Goal: Use online tool/utility: Utilize a website feature to perform a specific function

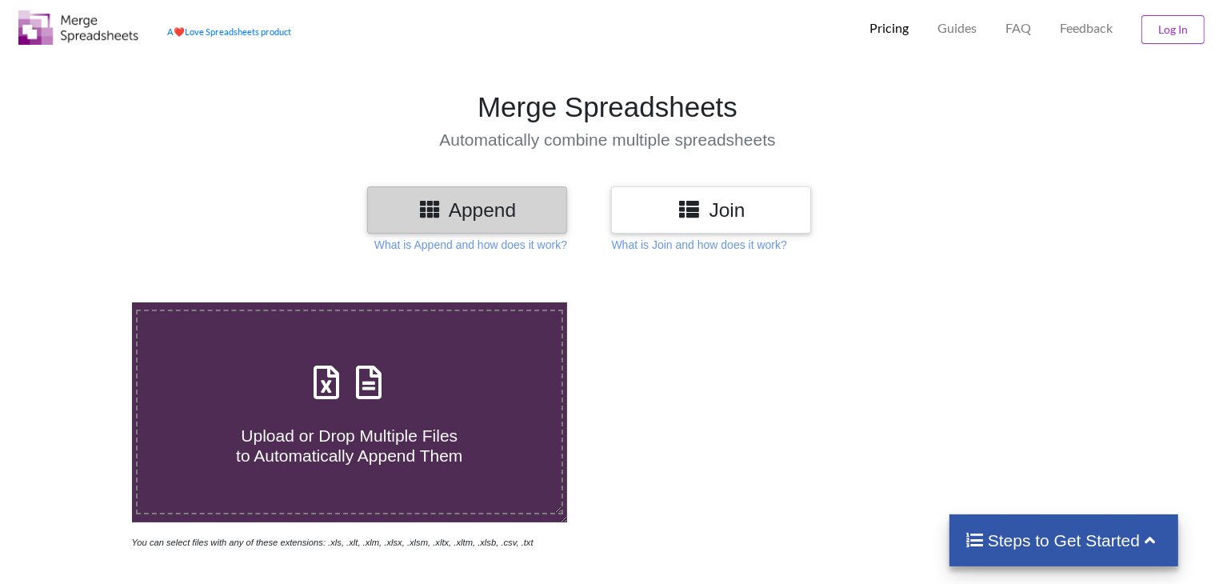
scroll to position [32, 0]
click at [384, 418] on h4 "Upload or Drop Multiple Files to Automatically Append Them" at bounding box center [350, 435] width 424 height 61
click at [83, 302] on input "Upload or Drop Multiple Files to Automatically Append Them" at bounding box center [83, 302] width 0 height 0
type input "C:\fakepath\01. April - 2024.xlsx"
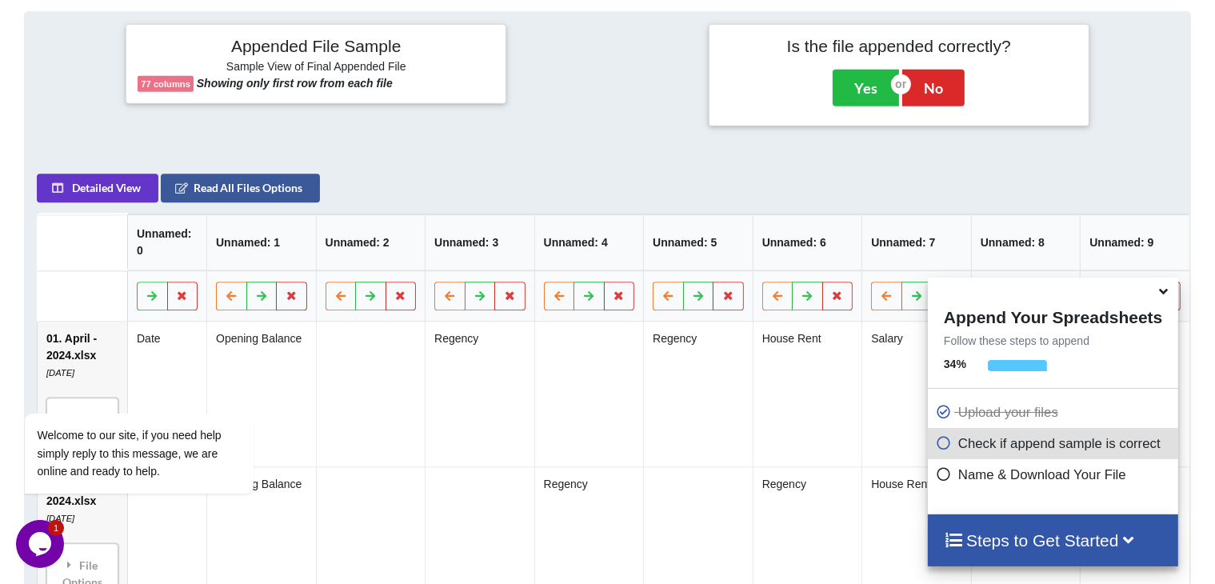
scroll to position [726, 0]
click at [1075, 526] on div "Steps to Get Started" at bounding box center [1053, 540] width 250 height 52
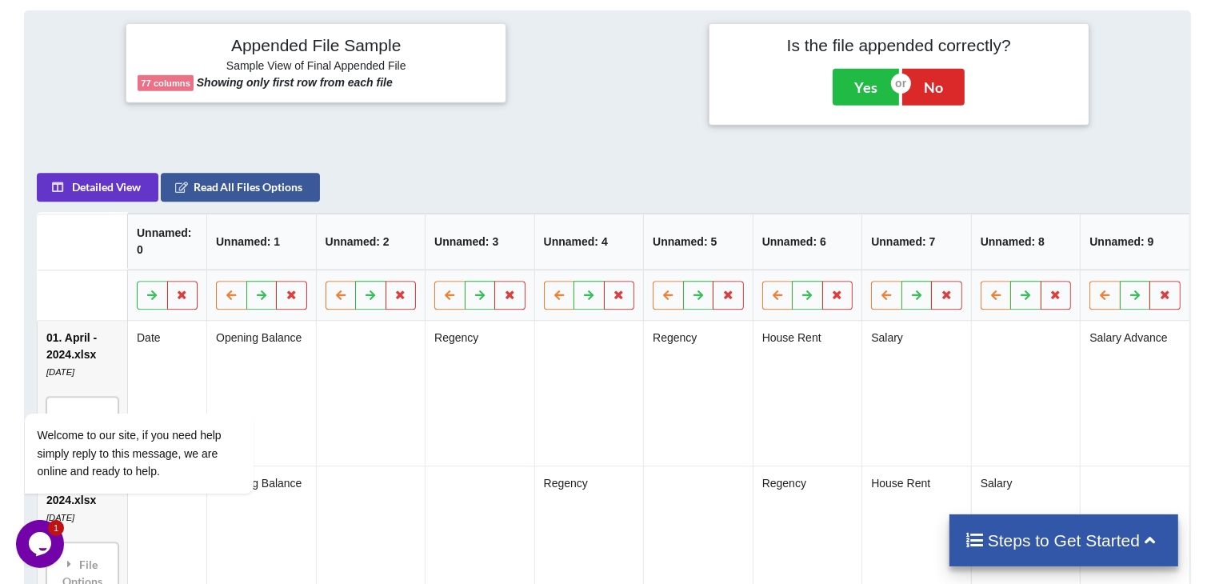
click at [1065, 535] on h4 "Steps to Get Started" at bounding box center [1064, 540] width 198 height 20
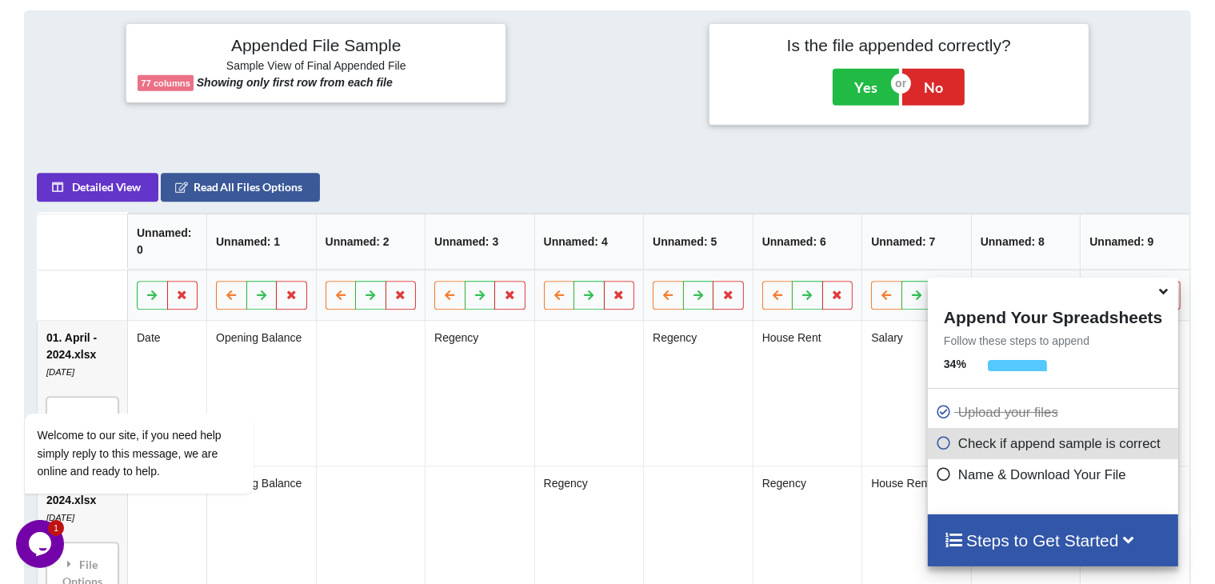
click at [1065, 535] on h4 "Steps to Get Started" at bounding box center [1053, 540] width 218 height 20
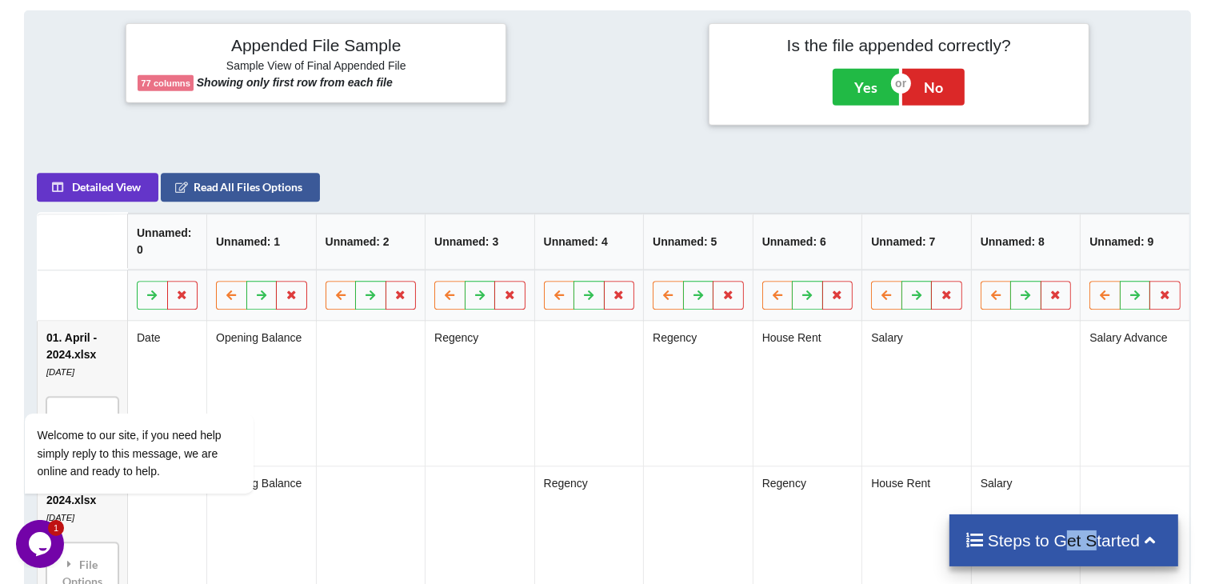
click at [1065, 535] on h4 "Steps to Get Started" at bounding box center [1064, 540] width 198 height 20
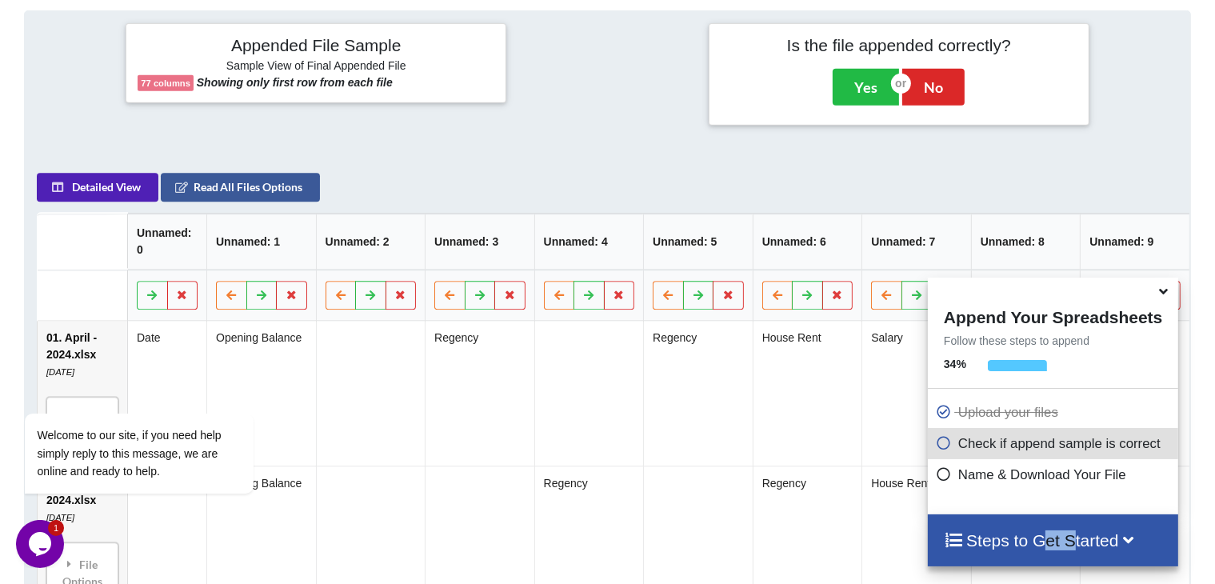
click at [94, 190] on button "Detailed View" at bounding box center [98, 188] width 122 height 29
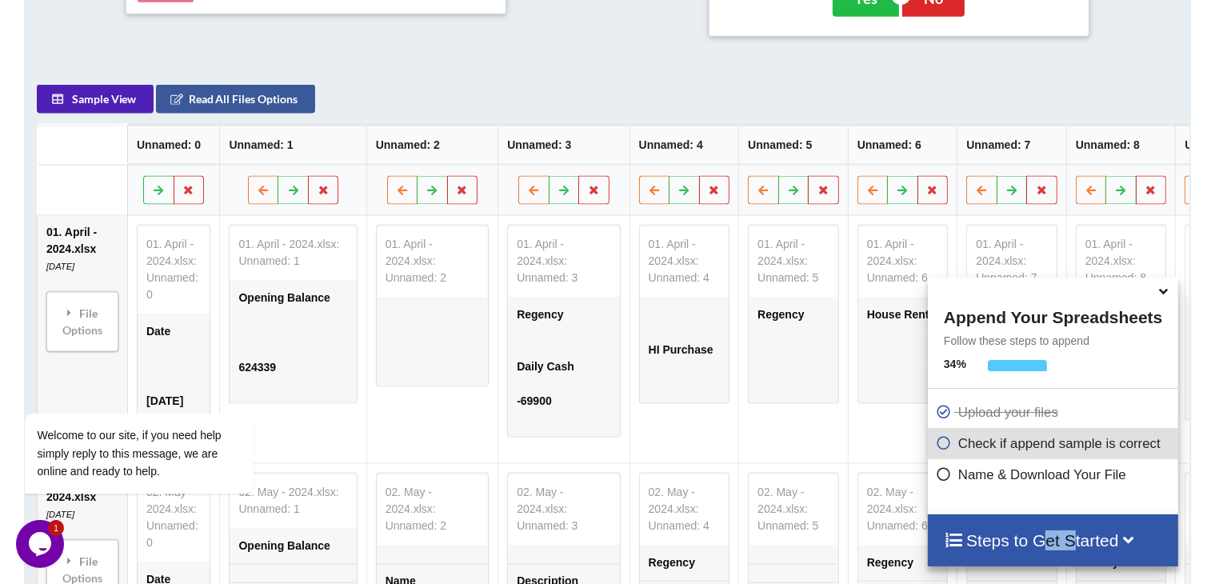
scroll to position [814, 0]
click at [257, 105] on button "Read All Files Options" at bounding box center [235, 100] width 159 height 29
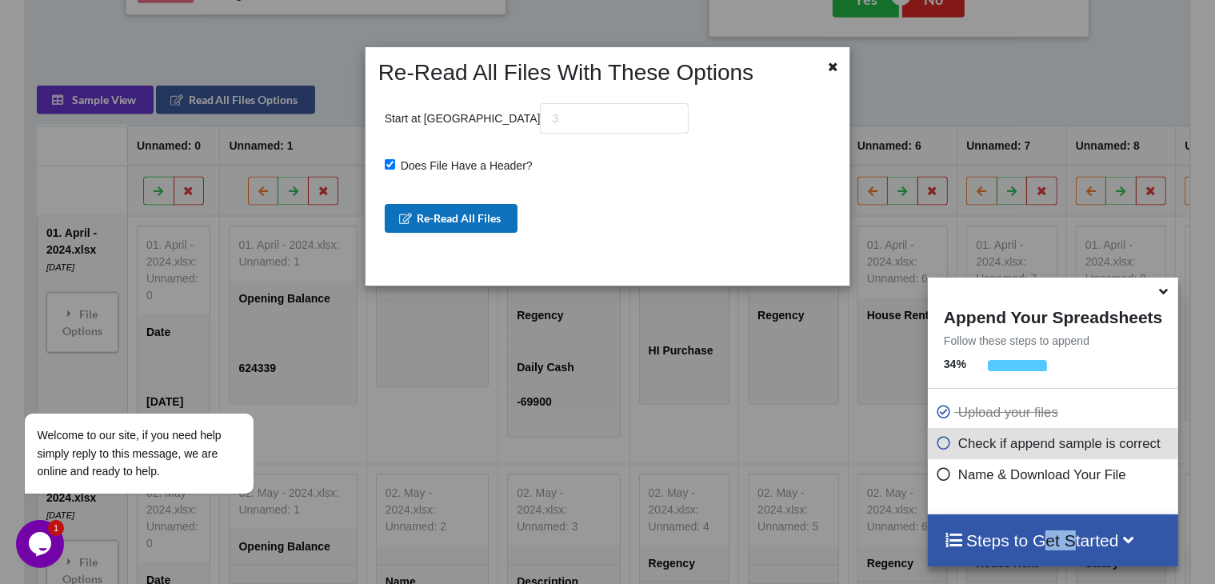
click at [489, 225] on button "Re-Read All Files" at bounding box center [452, 218] width 134 height 29
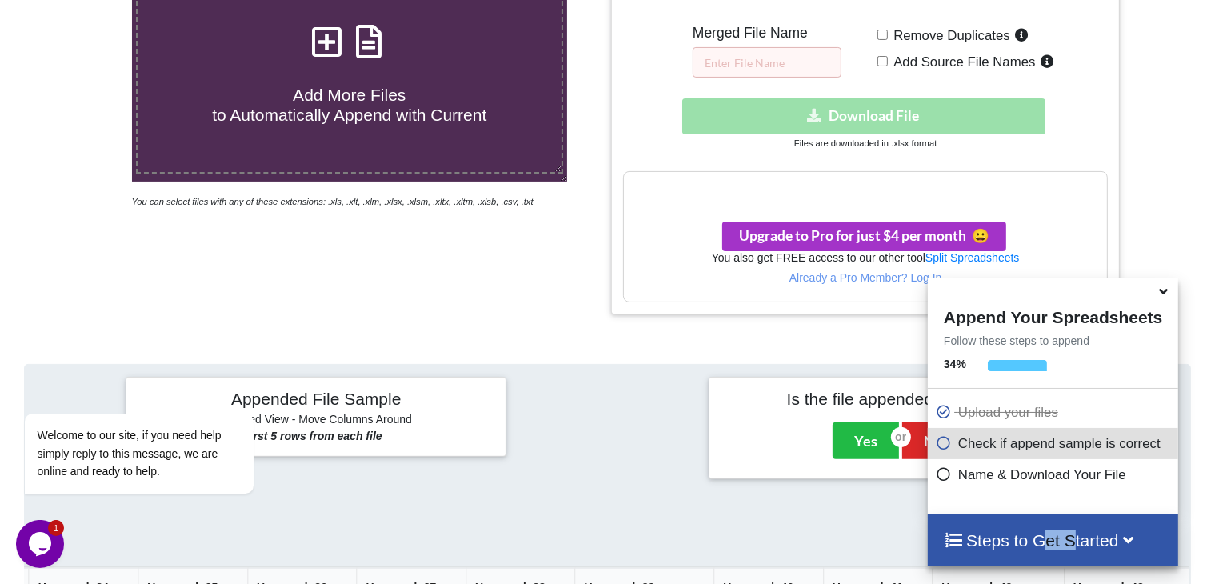
scroll to position [374, 0]
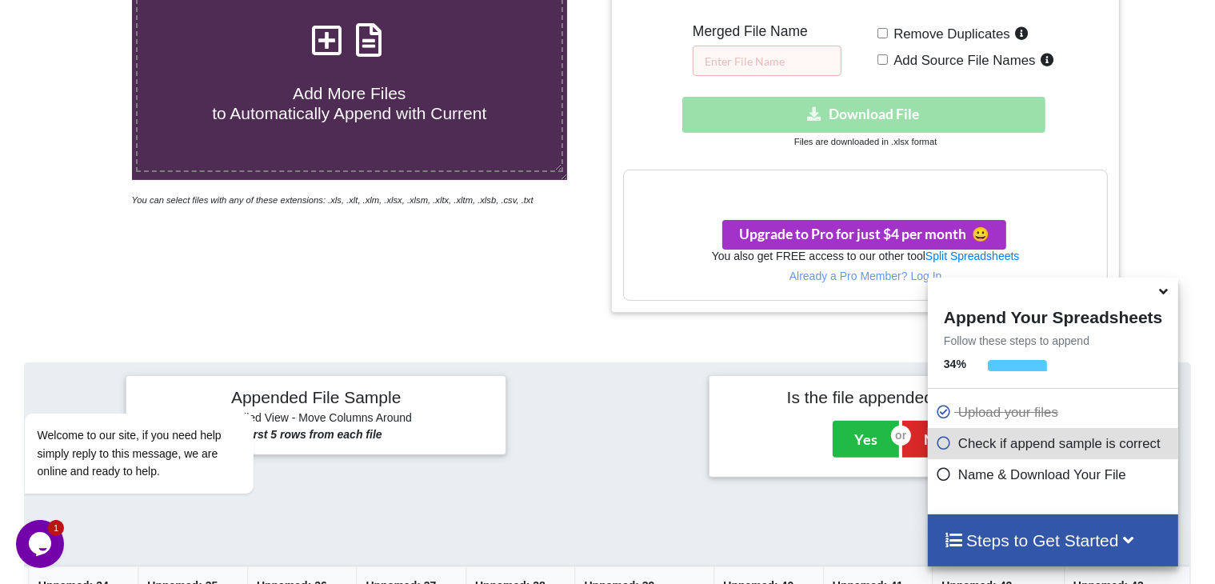
click at [868, 107] on div "Download hidden Download File" at bounding box center [865, 115] width 484 height 36
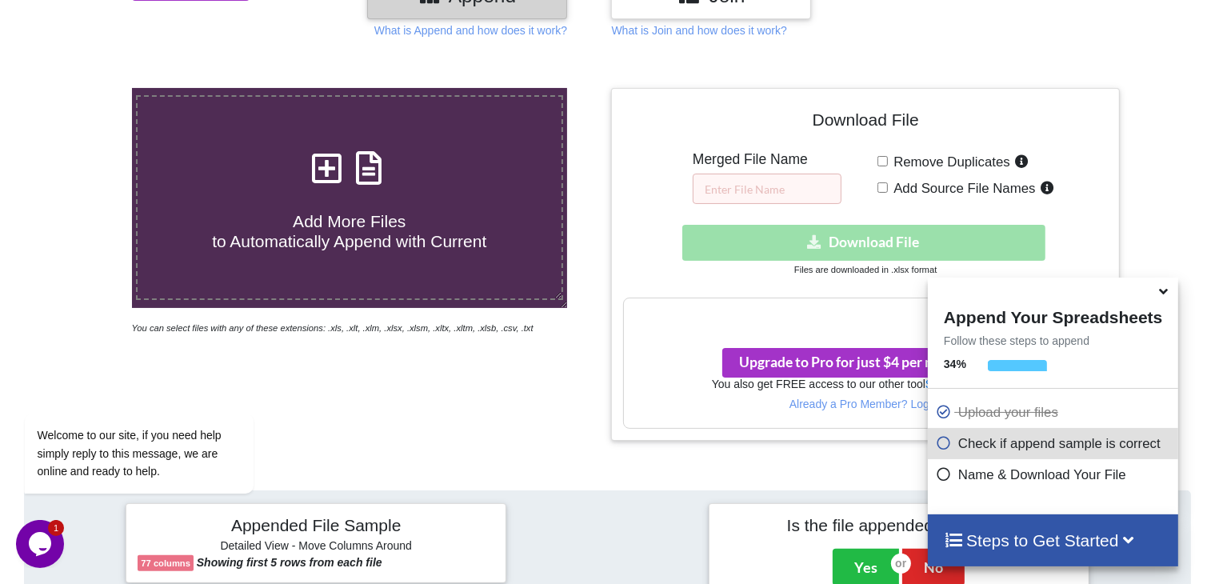
scroll to position [243, 0]
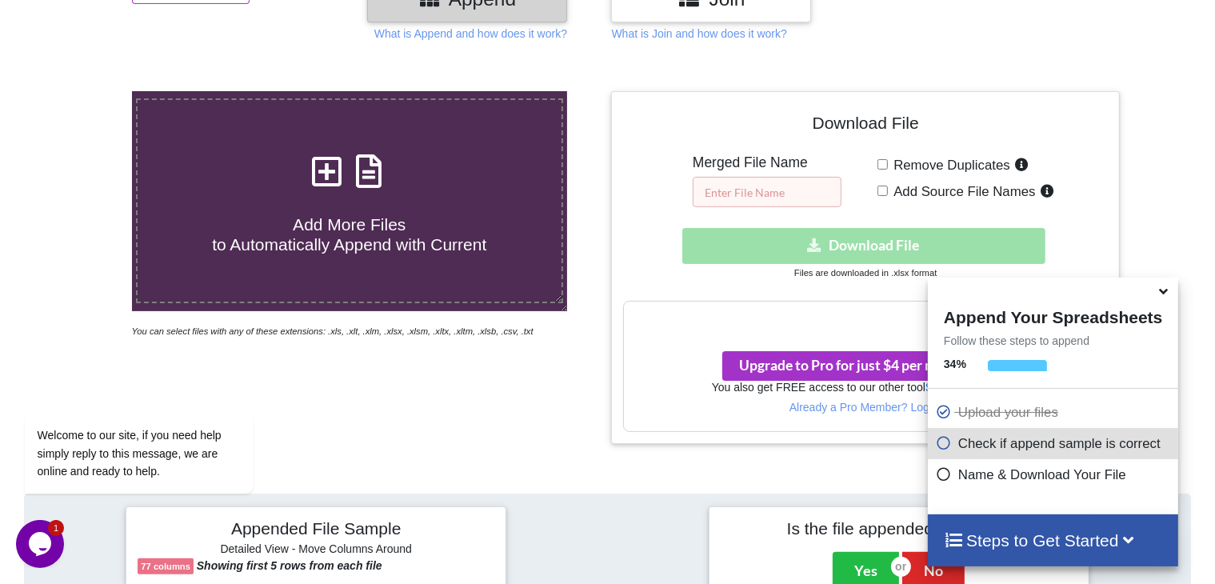
click at [757, 195] on input "text" at bounding box center [767, 192] width 149 height 30
type input "jk"
click at [638, 241] on div "Download hidden Download File" at bounding box center [865, 246] width 484 height 36
click at [884, 194] on input "Add Source File Names" at bounding box center [882, 191] width 10 height 10
checkbox input "true"
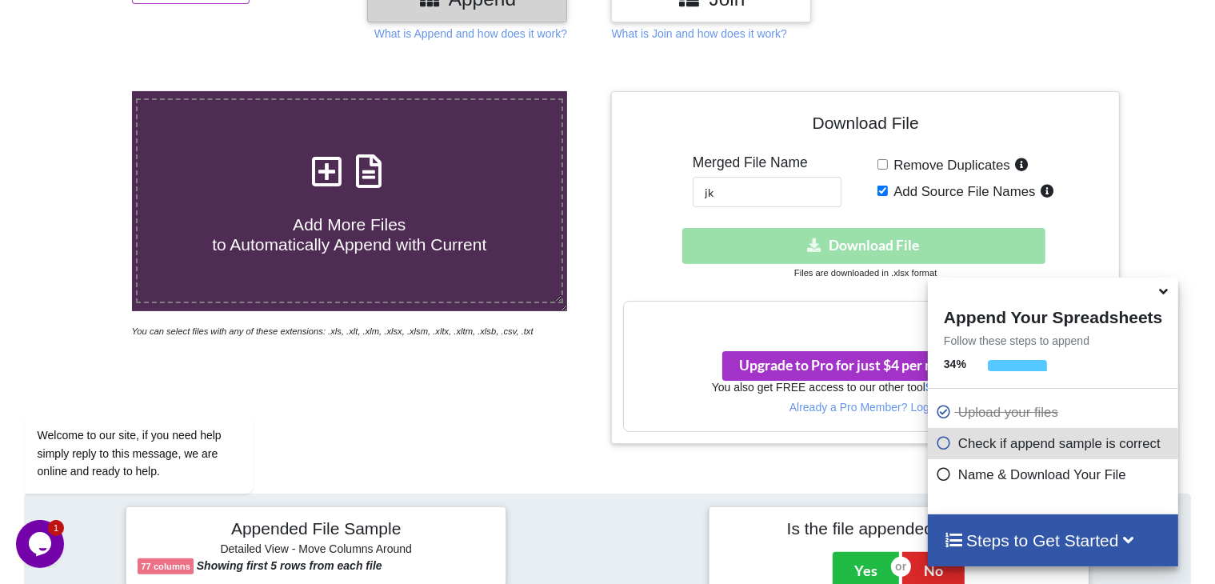
click at [870, 241] on div "Download hidden Download File" at bounding box center [865, 246] width 484 height 36
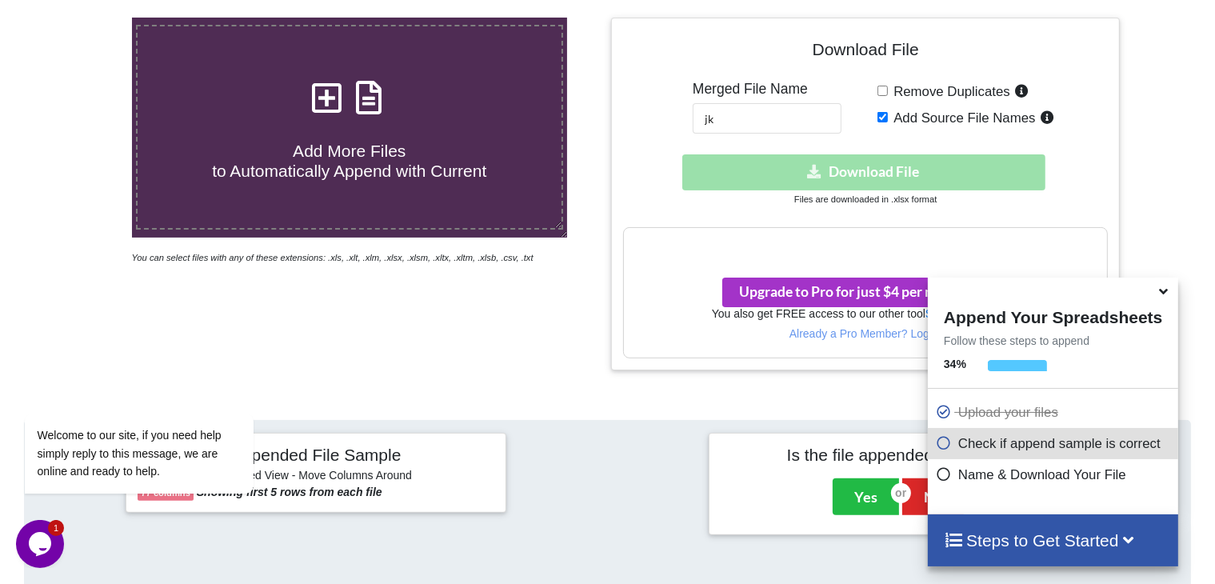
scroll to position [319, 0]
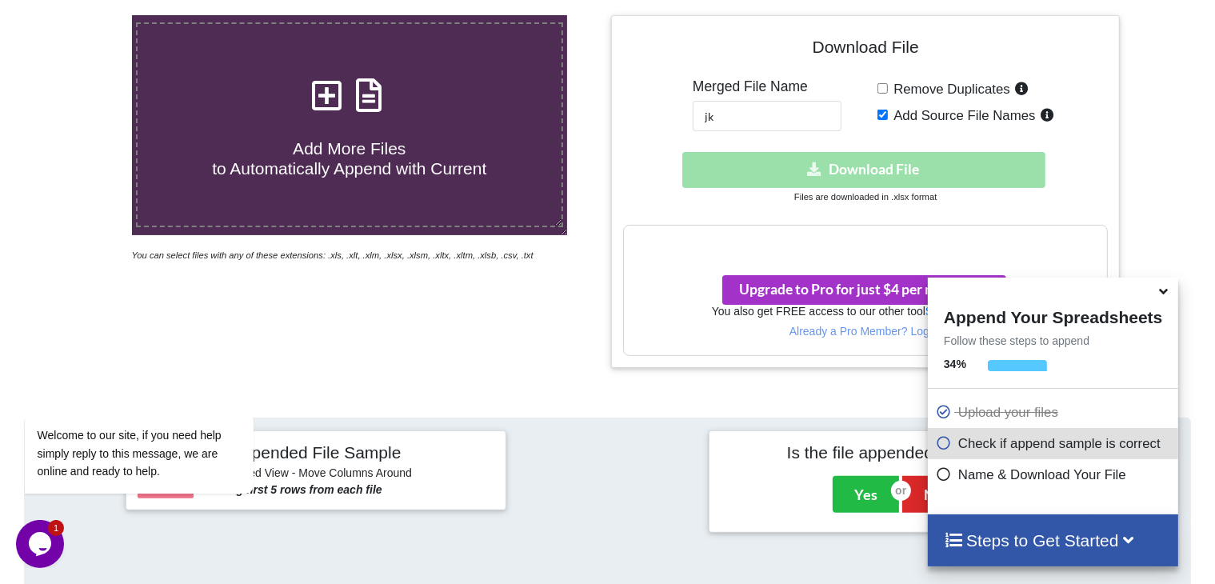
click at [856, 238] on h3 "Your files are more than 1 MB" at bounding box center [865, 243] width 482 height 18
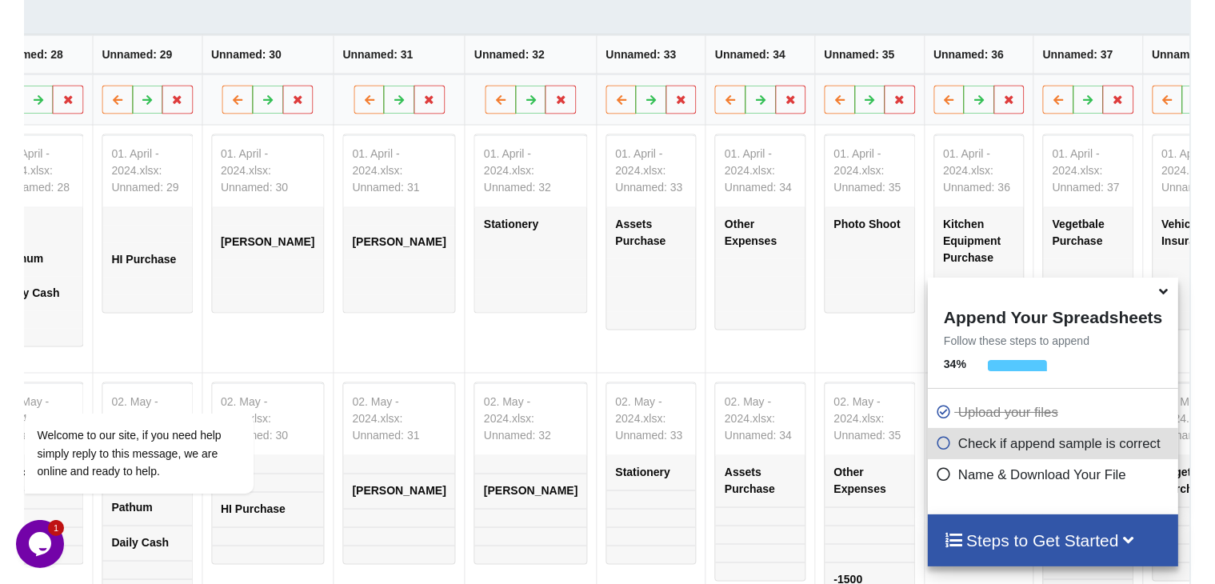
scroll to position [0, 3268]
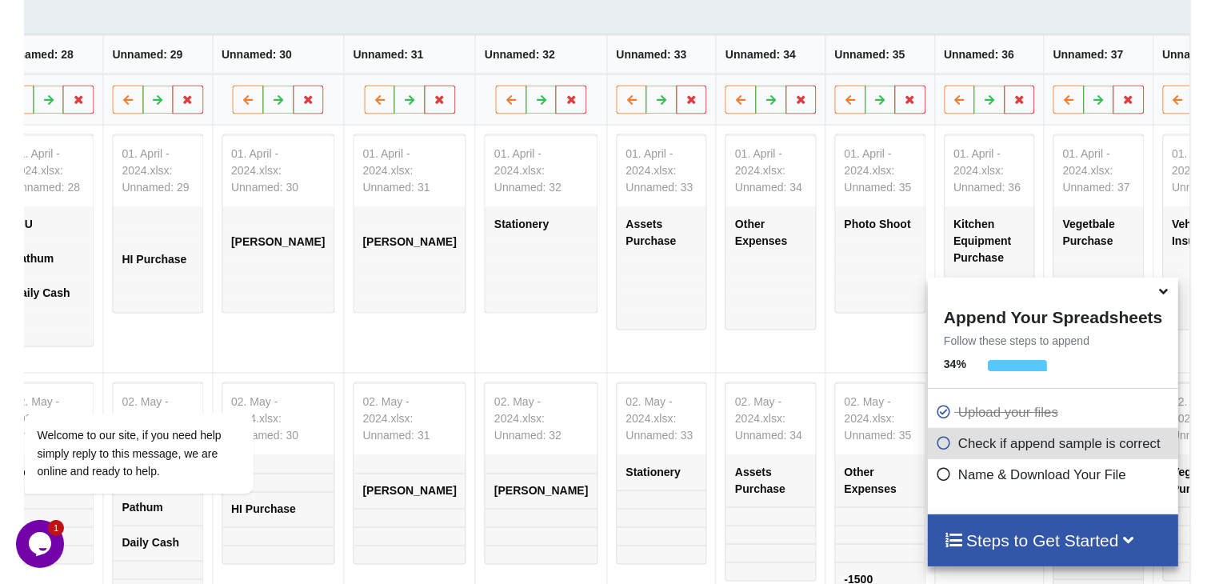
click at [616, 225] on table "01. April - 2024.xlsx: Unnamed: 33 Assets Purchase" at bounding box center [661, 232] width 91 height 196
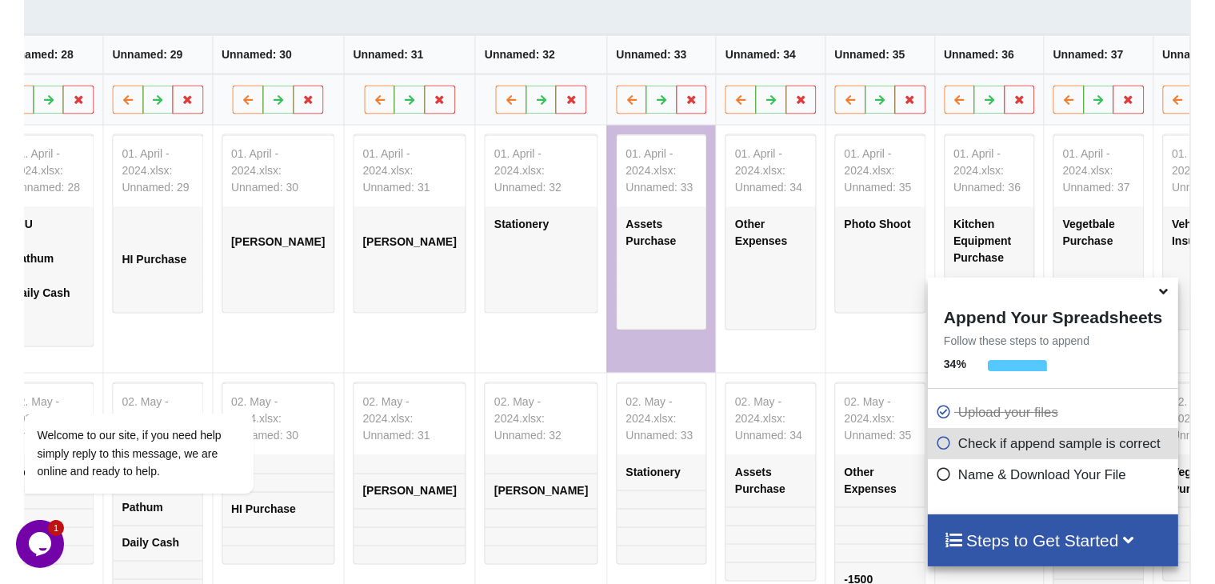
click at [616, 225] on table "01. April - 2024.xlsx: Unnamed: 33 Assets Purchase" at bounding box center [661, 232] width 91 height 196
drag, startPoint x: 542, startPoint y: 225, endPoint x: 545, endPoint y: 121, distance: 104.0
click at [645, 114] on button at bounding box center [660, 100] width 31 height 29
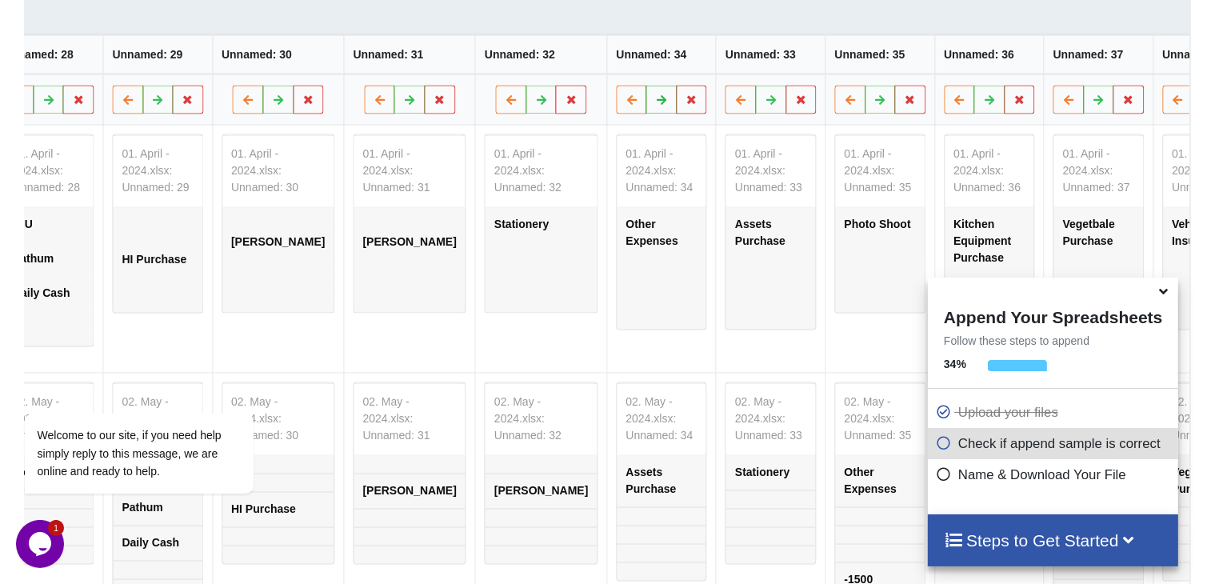
click at [654, 104] on icon at bounding box center [661, 99] width 14 height 10
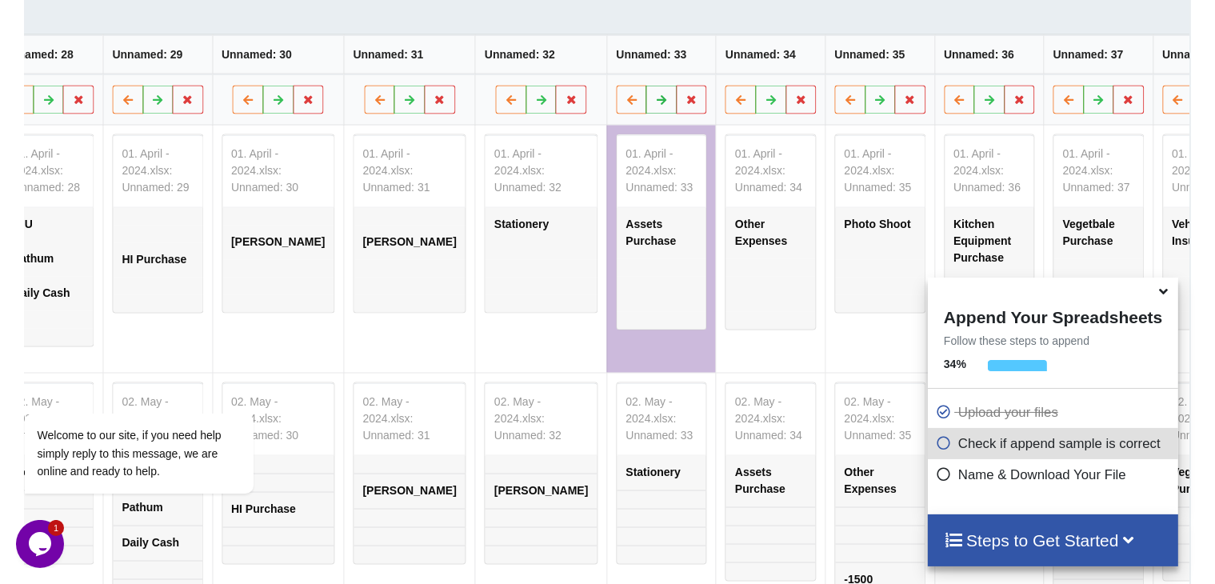
click at [654, 104] on icon at bounding box center [661, 99] width 14 height 10
